Goal: Task Accomplishment & Management: Complete application form

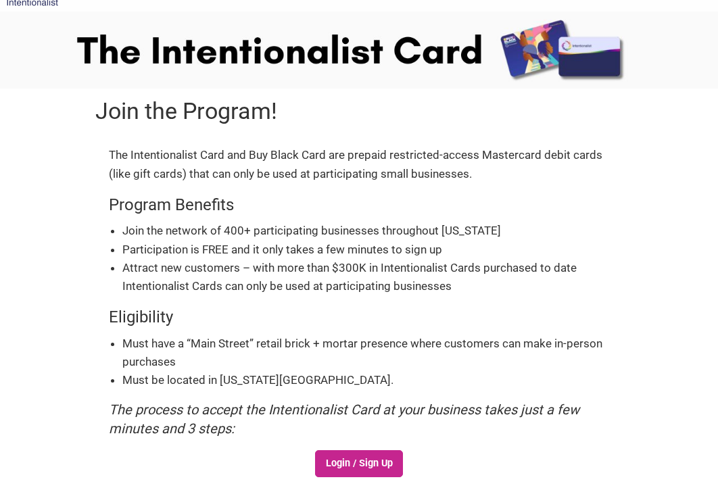
scroll to position [43, 0]
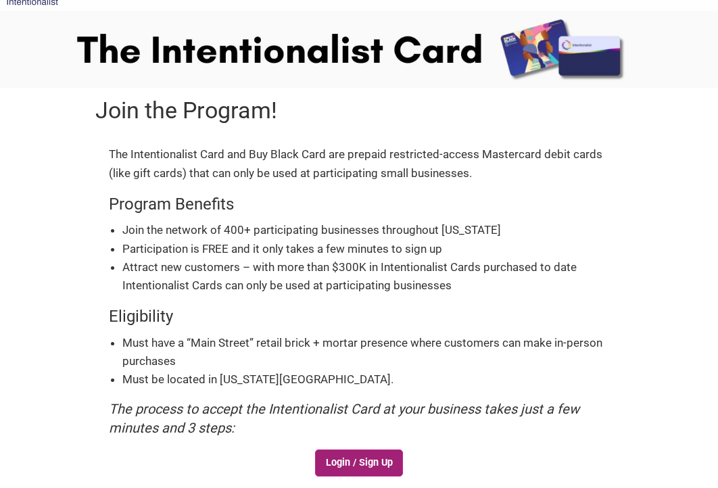
click at [372, 471] on link "Login / Sign Up" at bounding box center [359, 462] width 88 height 27
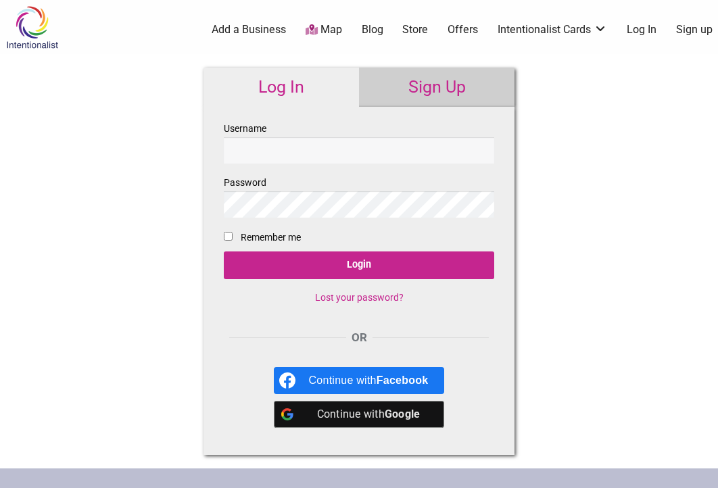
click at [439, 86] on link "Sign Up" at bounding box center [436, 87] width 155 height 39
